Goal: Task Accomplishment & Management: Manage account settings

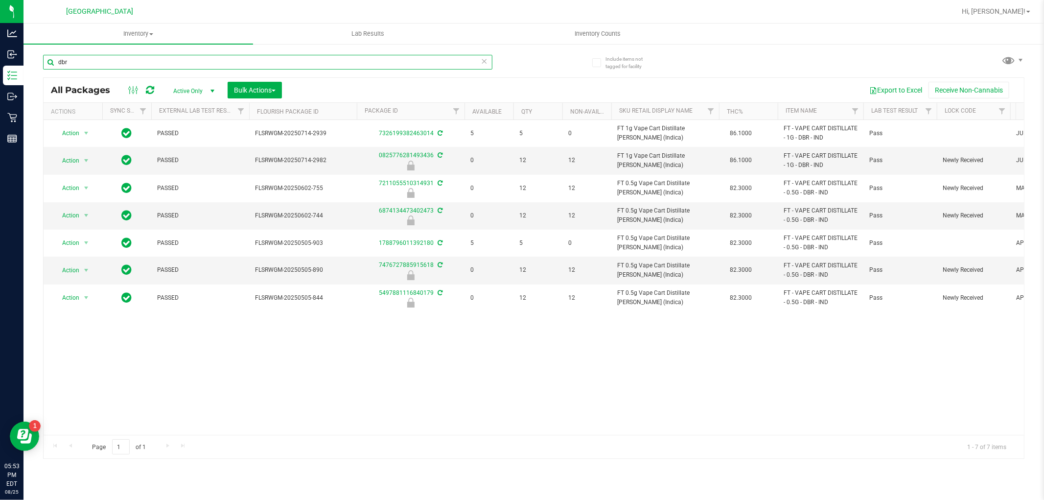
click at [154, 57] on input "dbr" at bounding box center [267, 62] width 449 height 15
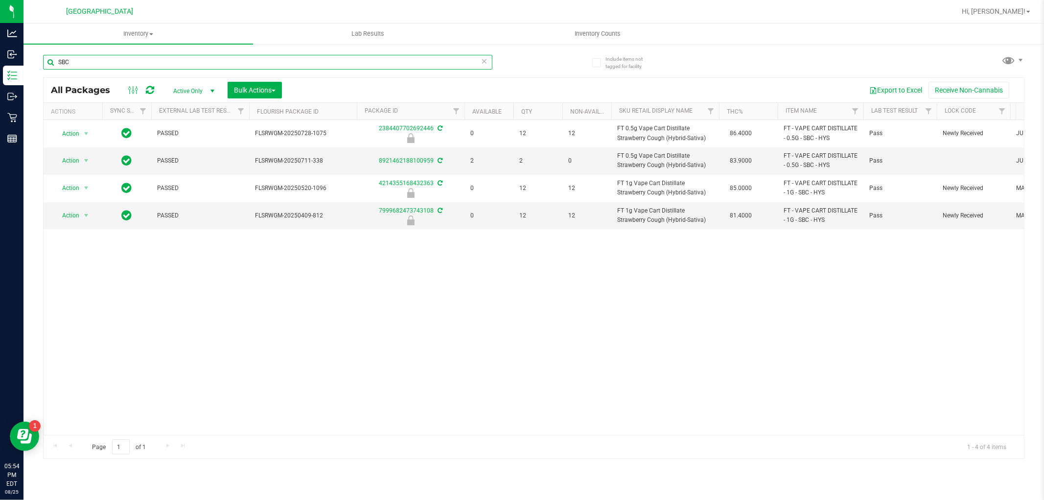
type input "SBC"
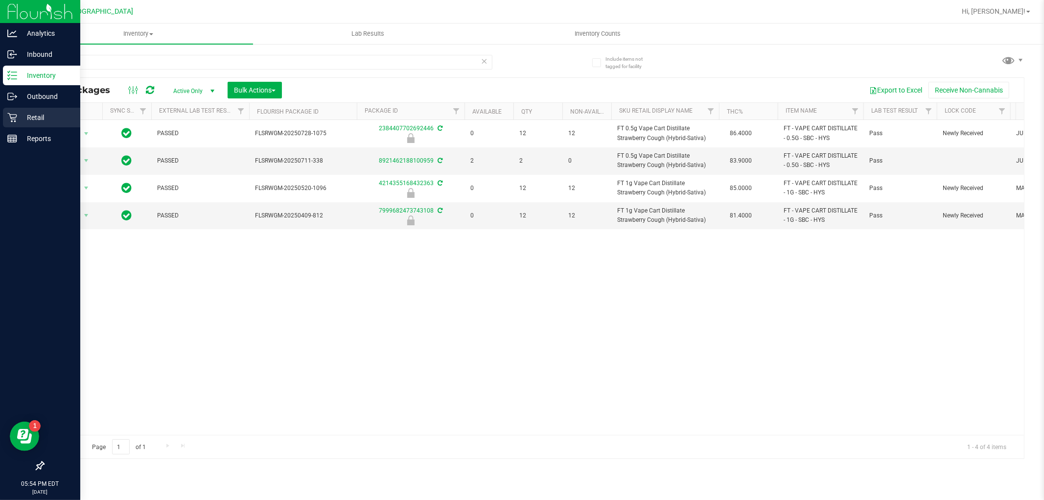
click at [14, 122] on div "Retail" at bounding box center [41, 118] width 77 height 20
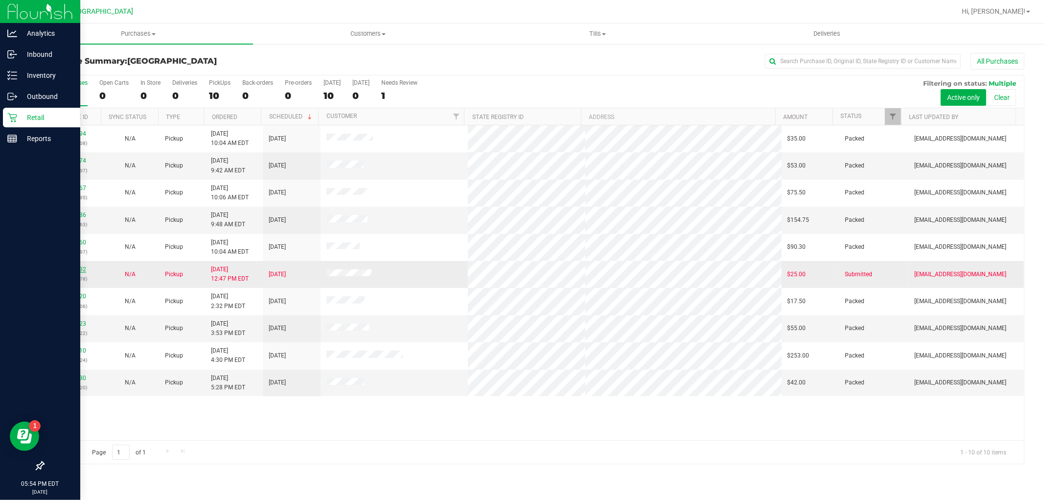
click at [81, 271] on link "11843632" at bounding box center [72, 269] width 27 height 7
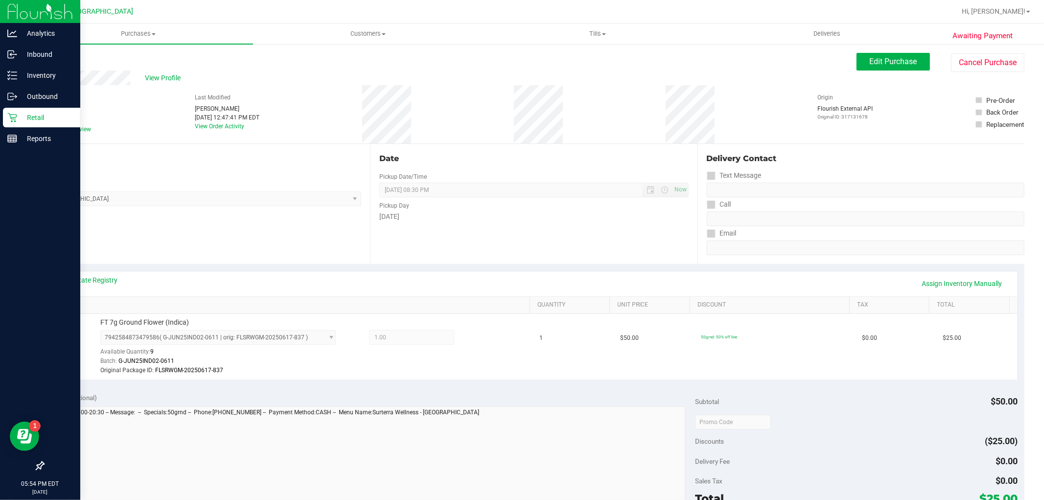
click at [94, 267] on div "View State Registry Assign Inventory Manually SKU Quantity Unit Price Discount …" at bounding box center [534, 325] width 982 height 122
click at [95, 272] on div "View State Registry Assign Inventory Manually" at bounding box center [534, 283] width 968 height 25
click at [96, 277] on link "View State Registry" at bounding box center [88, 280] width 59 height 10
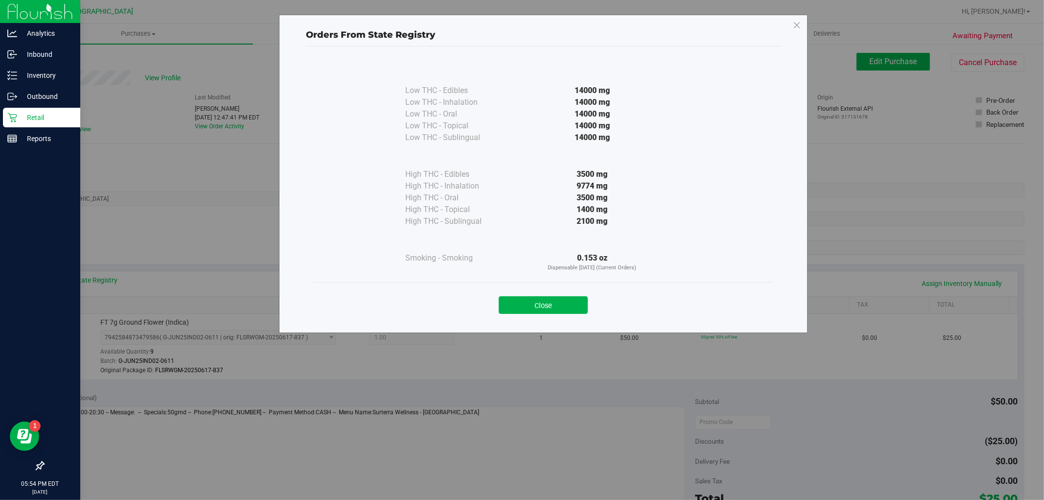
drag, startPoint x: 98, startPoint y: 268, endPoint x: 72, endPoint y: 265, distance: 26.7
click at [72, 265] on div "Orders From State Registry Low THC - Edibles 14000 mg" at bounding box center [526, 250] width 1052 height 500
click at [568, 305] on button "Close" at bounding box center [543, 305] width 89 height 18
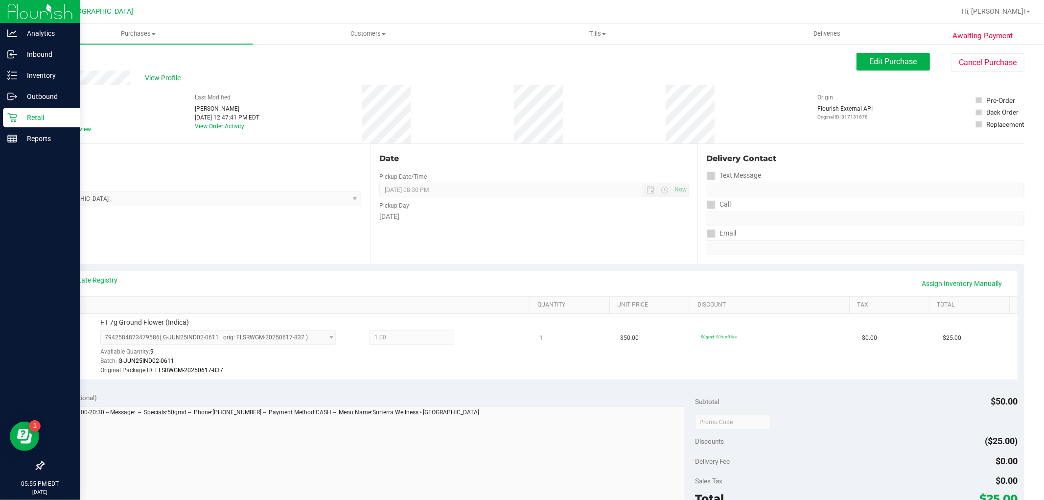
drag, startPoint x: 858, startPoint y: 369, endPoint x: 805, endPoint y: 407, distance: 64.9
drag, startPoint x: 805, startPoint y: 407, endPoint x: 644, endPoint y: 307, distance: 189.3
click at [646, 306] on link "Unit Price" at bounding box center [652, 305] width 69 height 8
click at [902, 65] on span "Edit Purchase" at bounding box center [893, 61] width 47 height 9
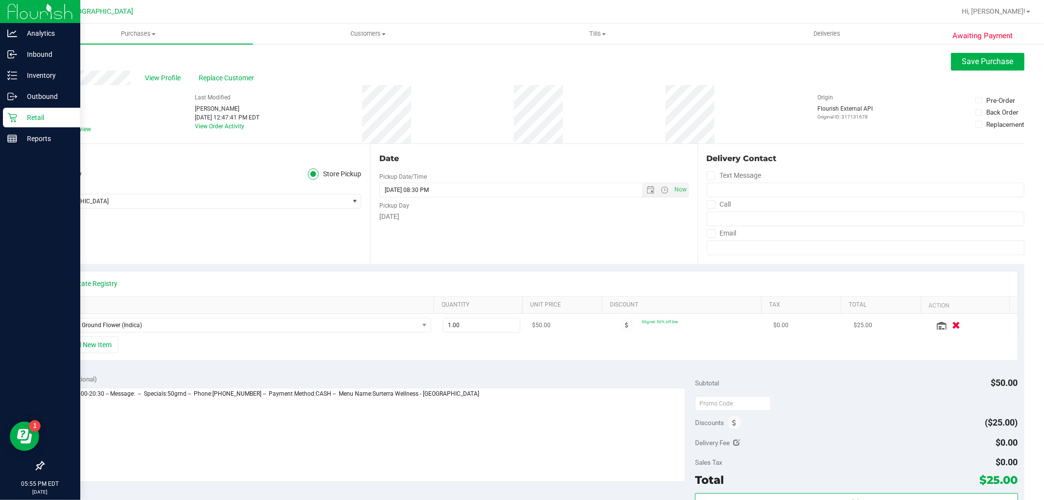
click at [952, 324] on icon "button" at bounding box center [956, 325] width 8 height 7
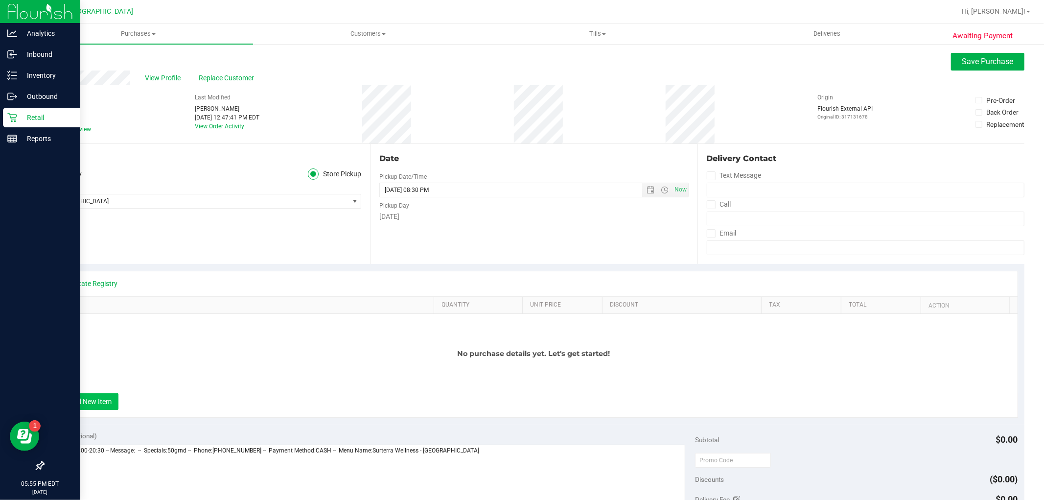
click at [86, 401] on button "+ Add New Item" at bounding box center [88, 401] width 61 height 17
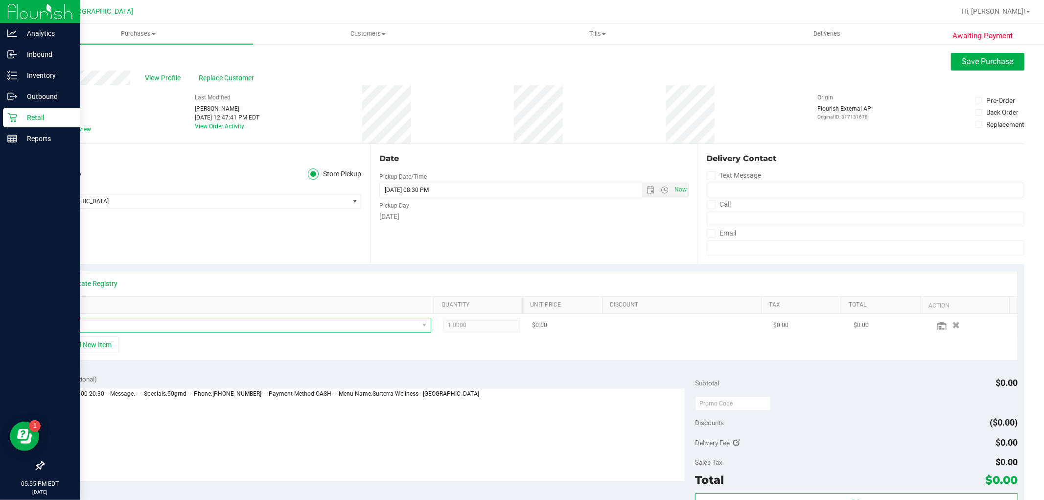
click at [135, 327] on span "NO DATA FOUND" at bounding box center [238, 325] width 362 height 14
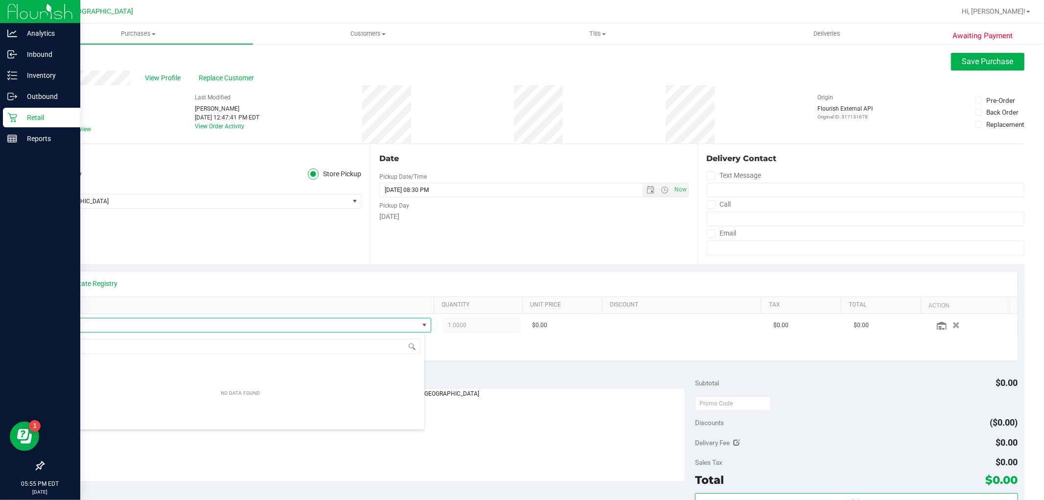
scroll to position [15, 365]
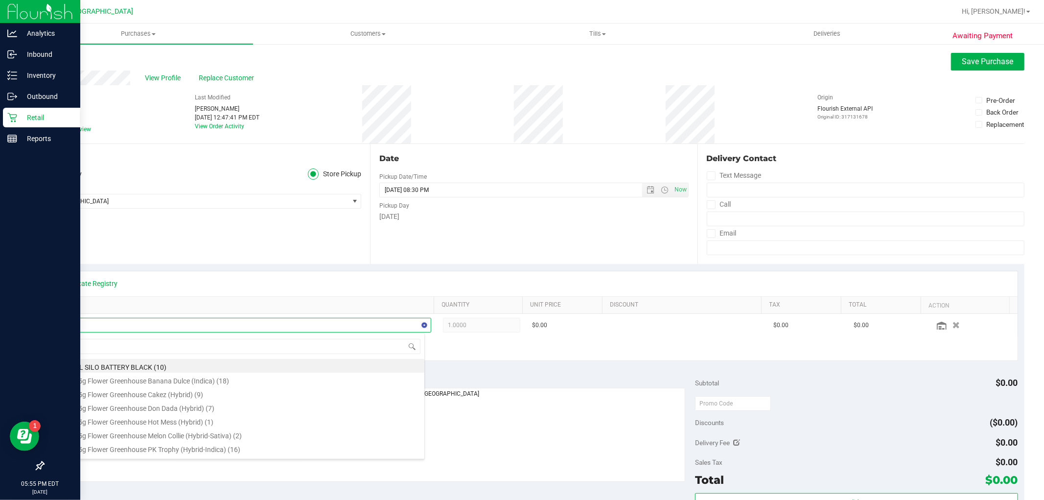
type input "t19"
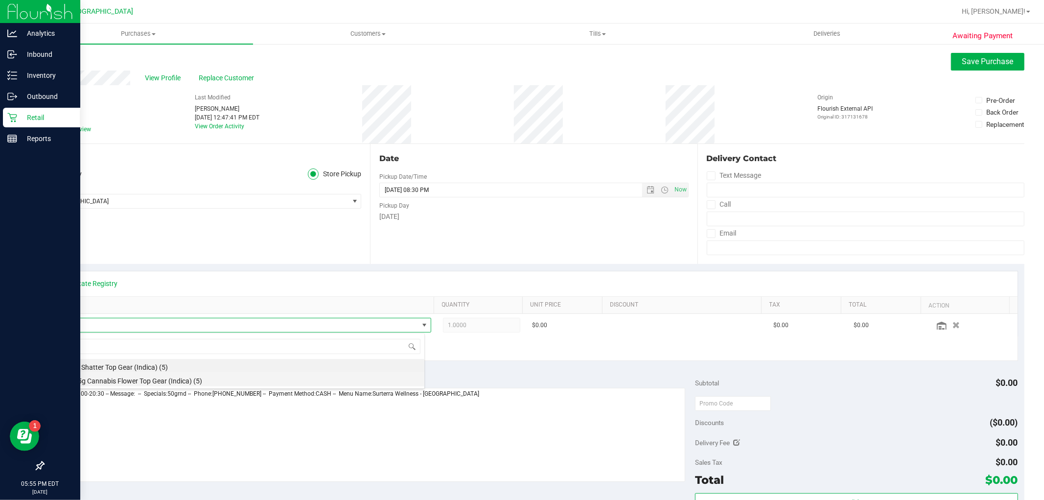
click at [179, 380] on li "FT 3.5g Cannabis Flower Top Gear (Indica) (5)" at bounding box center [241, 380] width 368 height 14
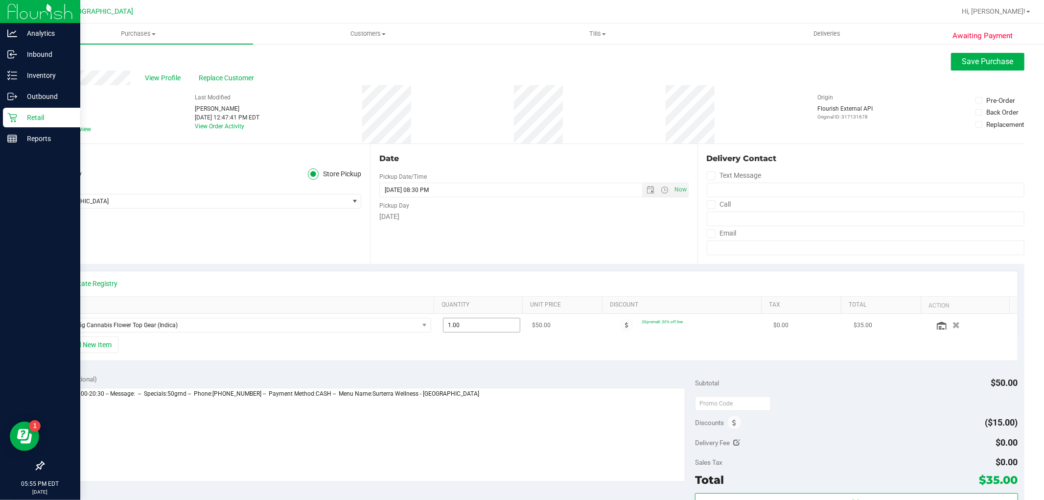
click at [489, 327] on span "1.00 1" at bounding box center [481, 325] width 77 height 15
click at [589, 345] on div "+ Add New Item" at bounding box center [534, 348] width 968 height 24
click at [964, 55] on button "Save Purchase" at bounding box center [987, 62] width 73 height 18
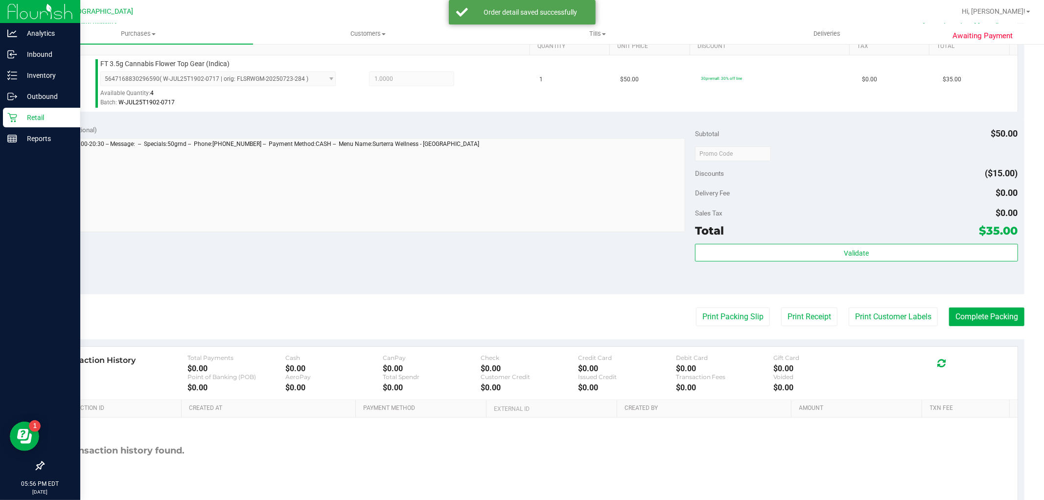
scroll to position [301, 0]
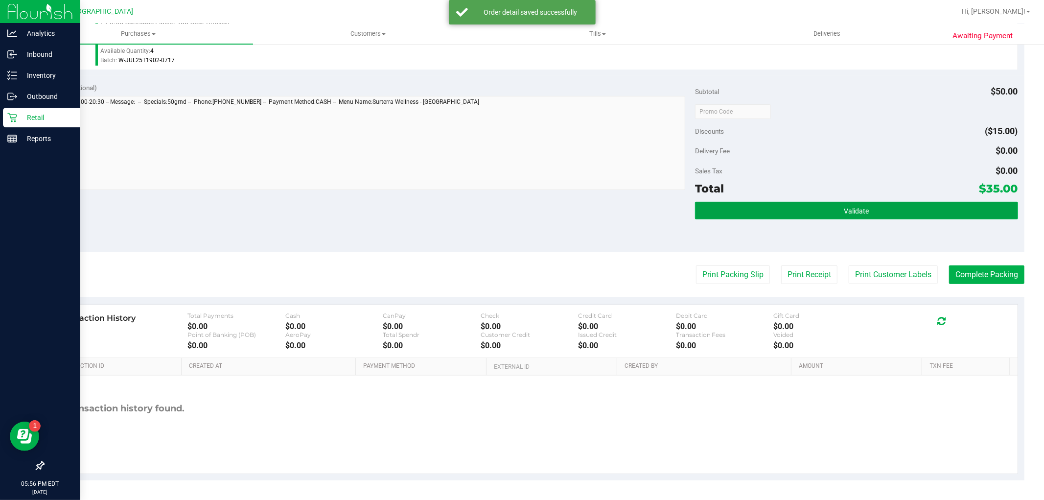
click at [911, 211] on button "Validate" at bounding box center [856, 211] width 323 height 18
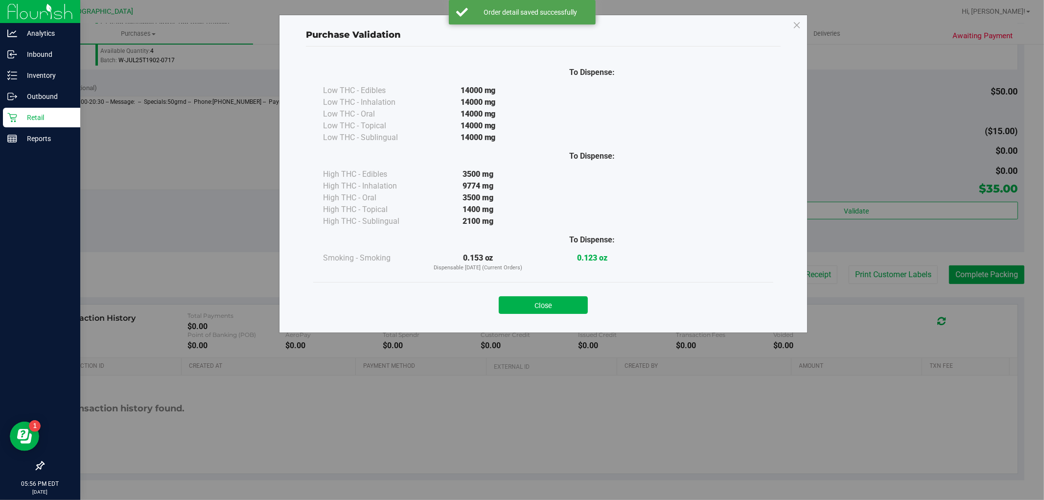
click at [570, 298] on button "Close" at bounding box center [543, 305] width 89 height 18
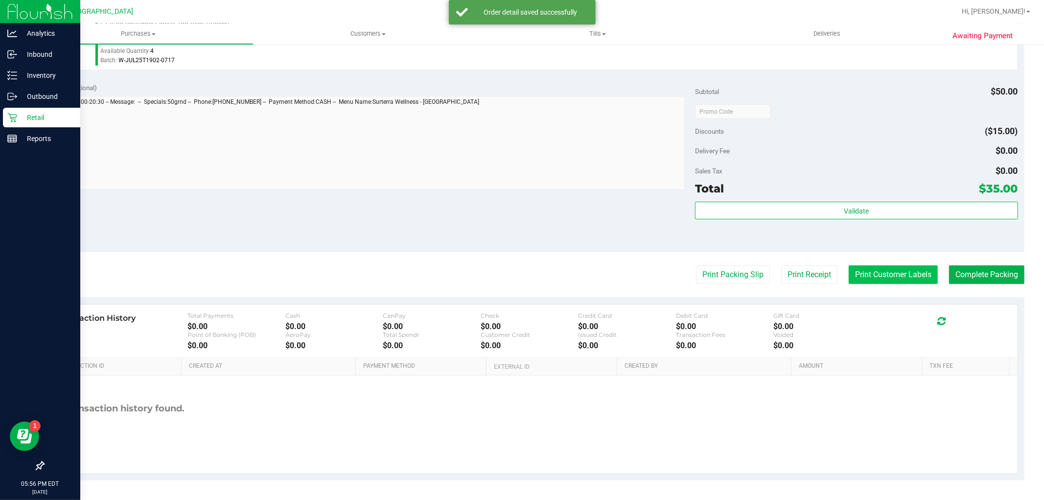
click at [894, 267] on button "Print Customer Labels" at bounding box center [893, 274] width 89 height 19
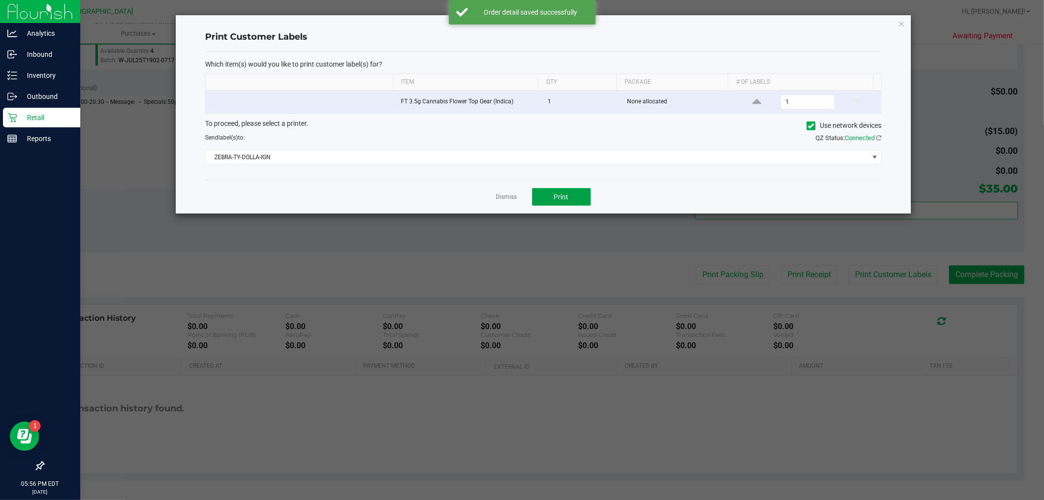
click at [579, 196] on button "Print" at bounding box center [561, 197] width 59 height 18
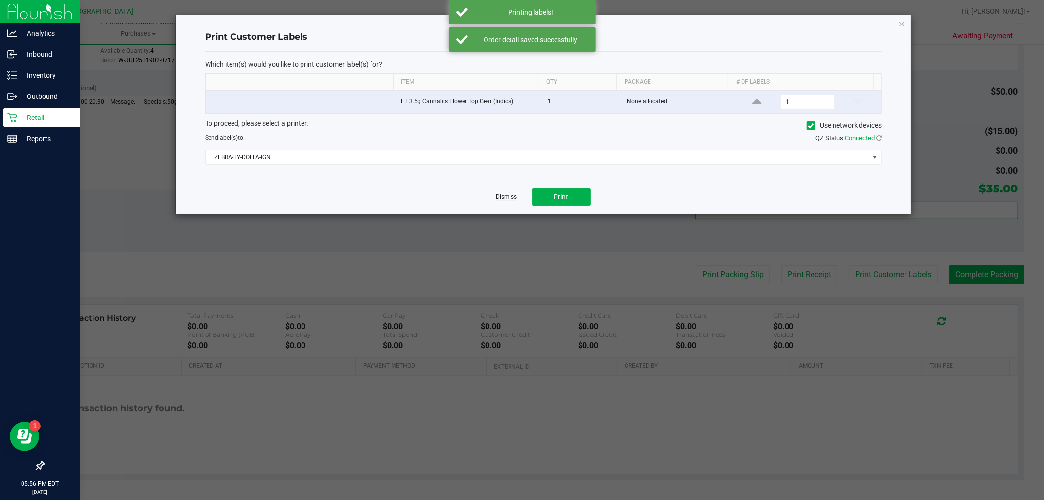
click at [510, 201] on link "Dismiss" at bounding box center [506, 197] width 21 height 8
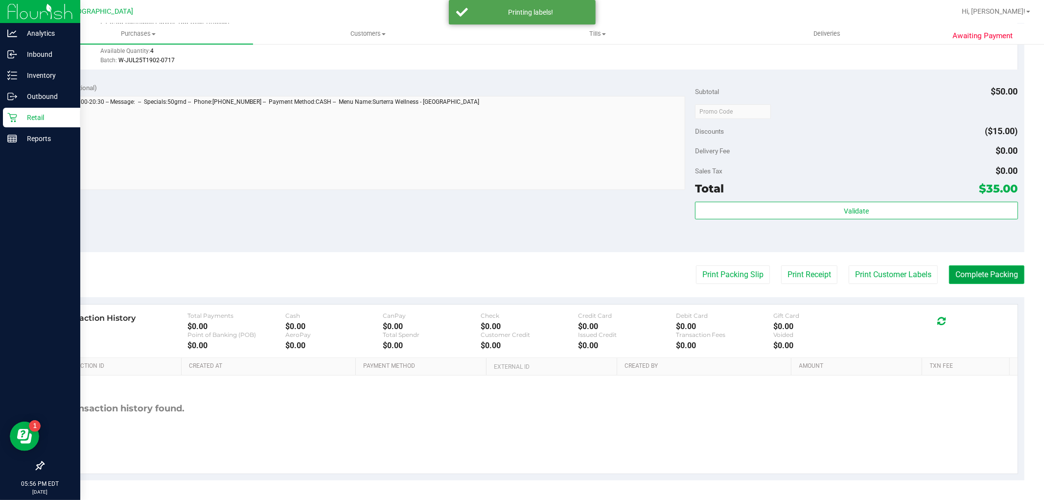
click at [975, 269] on button "Complete Packing" at bounding box center [986, 274] width 75 height 19
